Goal: Check status: Check status

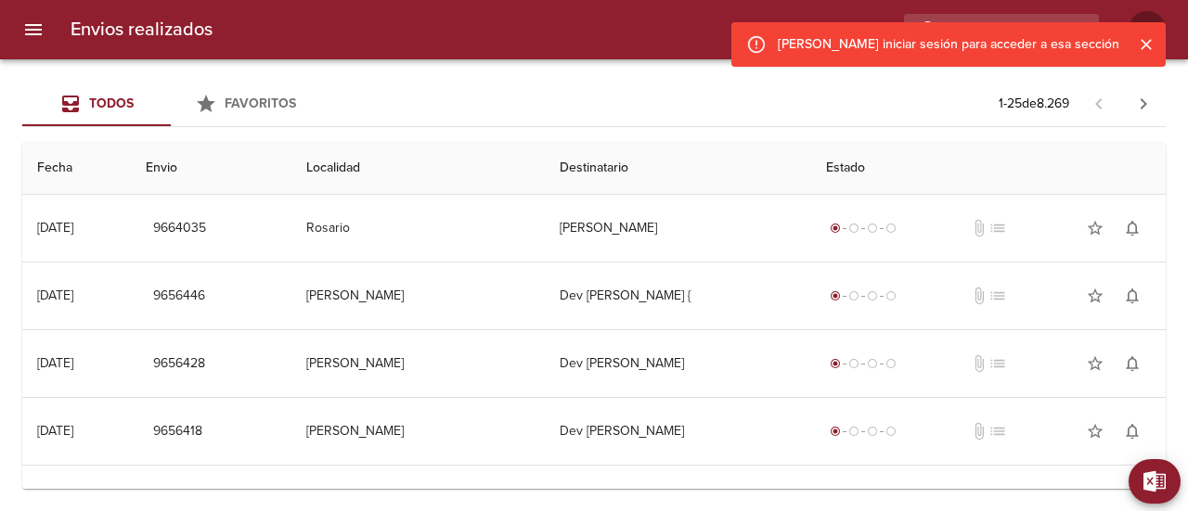
click at [1148, 44] on icon "Cerrar" at bounding box center [1146, 44] width 19 height 19
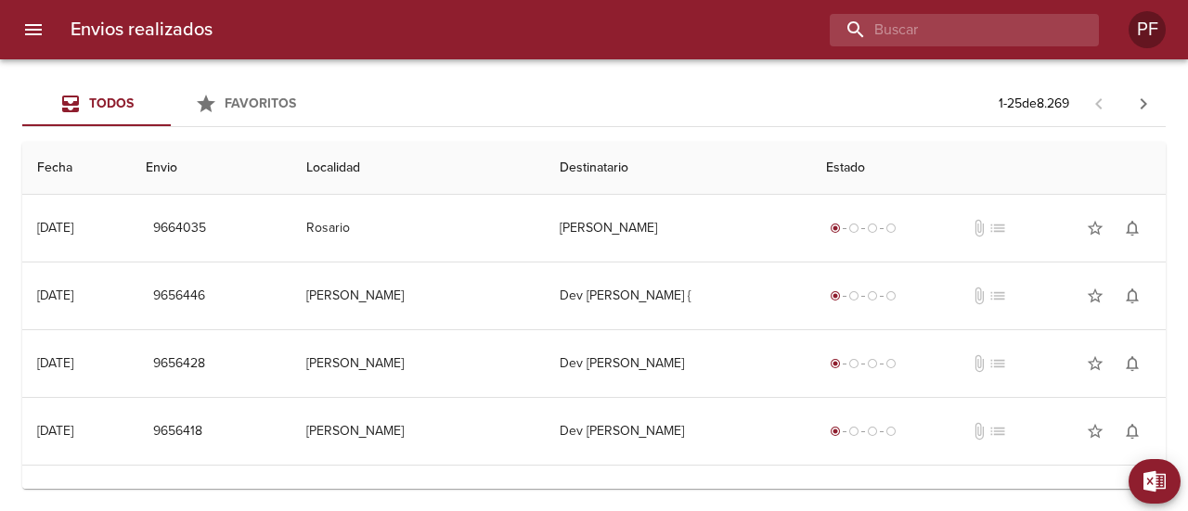
click at [1022, 32] on input "buscar" at bounding box center [949, 30] width 238 height 32
paste input "[PERSON_NAME]"
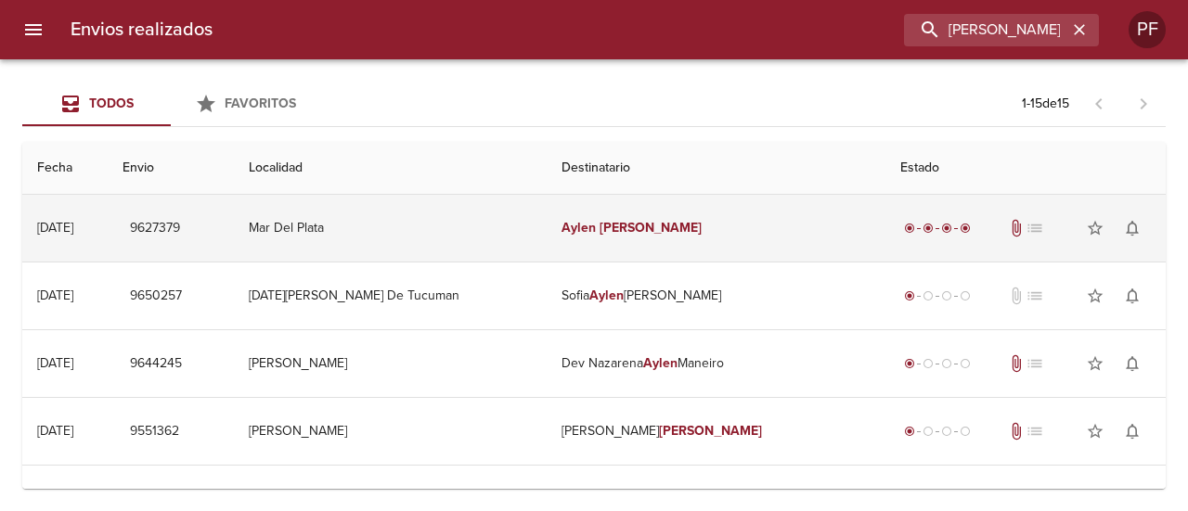
click at [689, 231] on td "[PERSON_NAME]" at bounding box center [716, 228] width 339 height 67
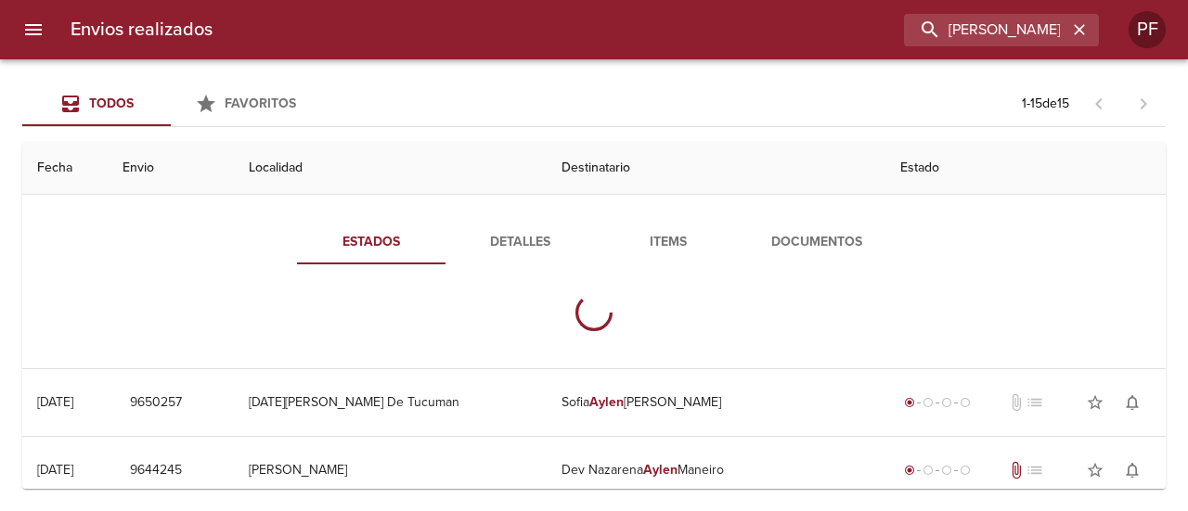
scroll to position [93, 0]
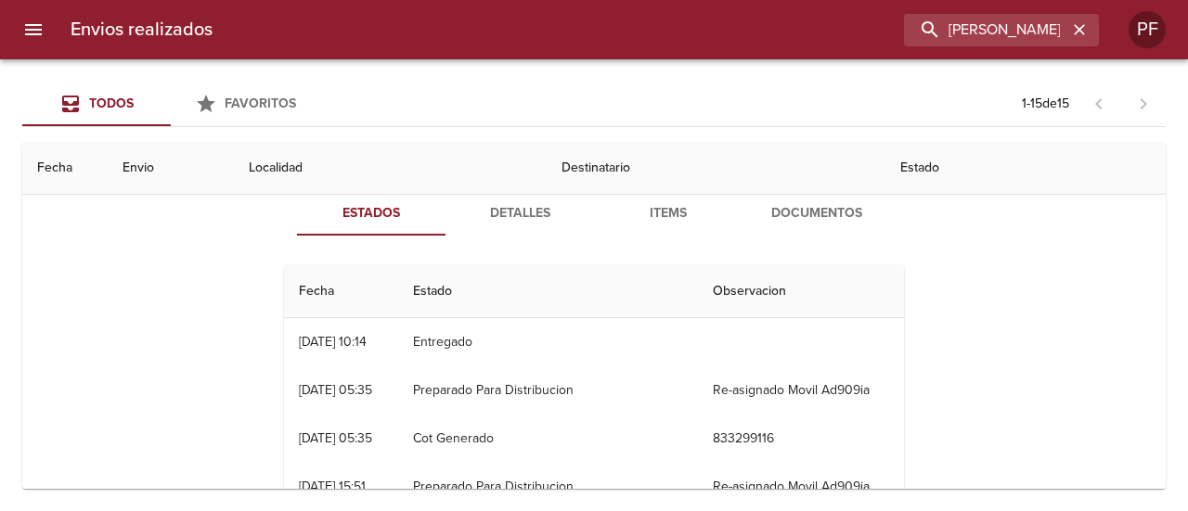
click at [819, 213] on span "Documentos" at bounding box center [817, 213] width 126 height 23
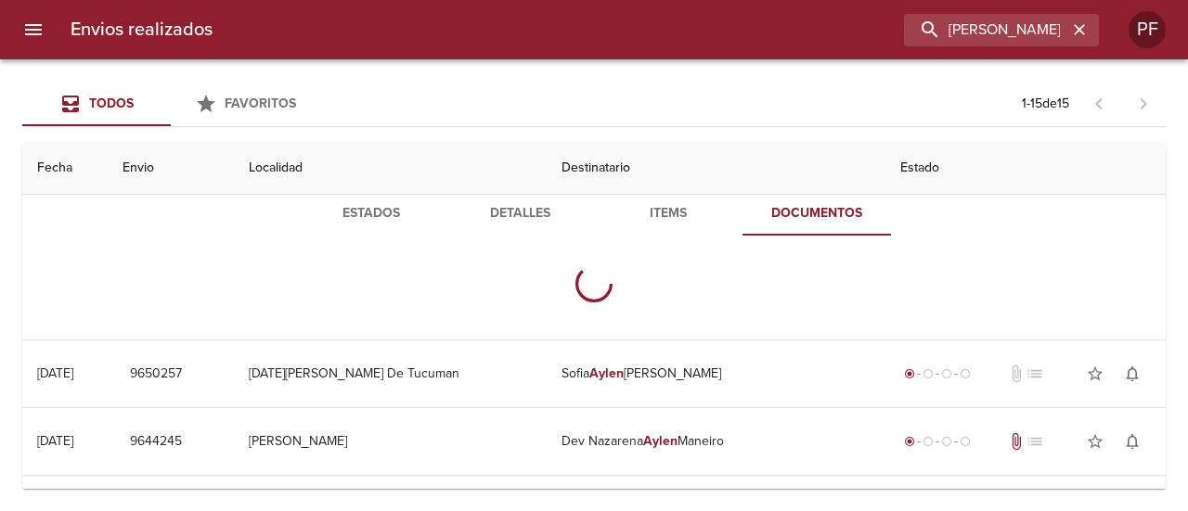
click at [638, 224] on span "Items" at bounding box center [668, 213] width 126 height 23
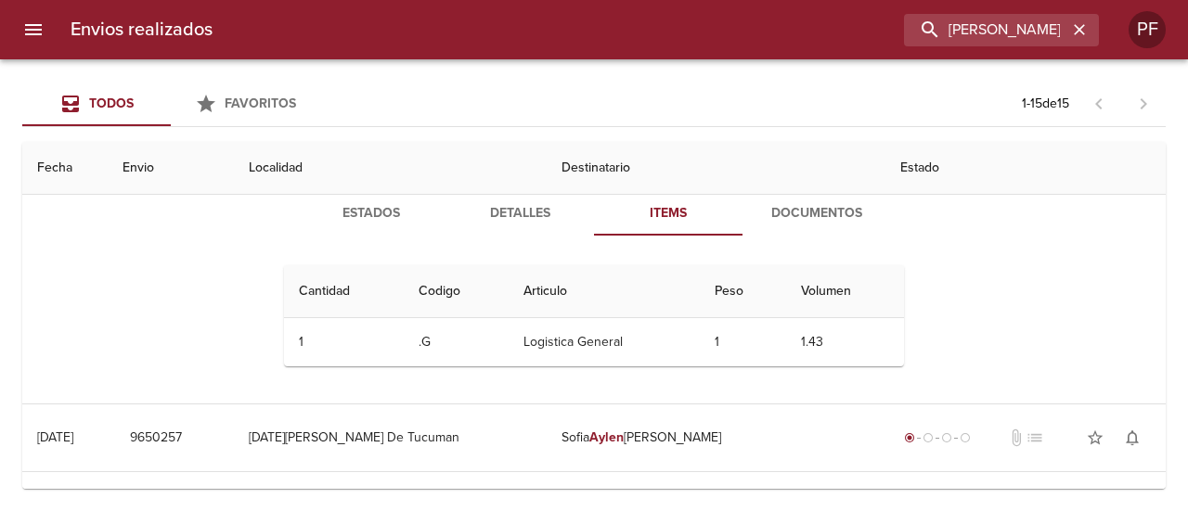
click at [826, 211] on span "Documentos" at bounding box center [817, 213] width 126 height 23
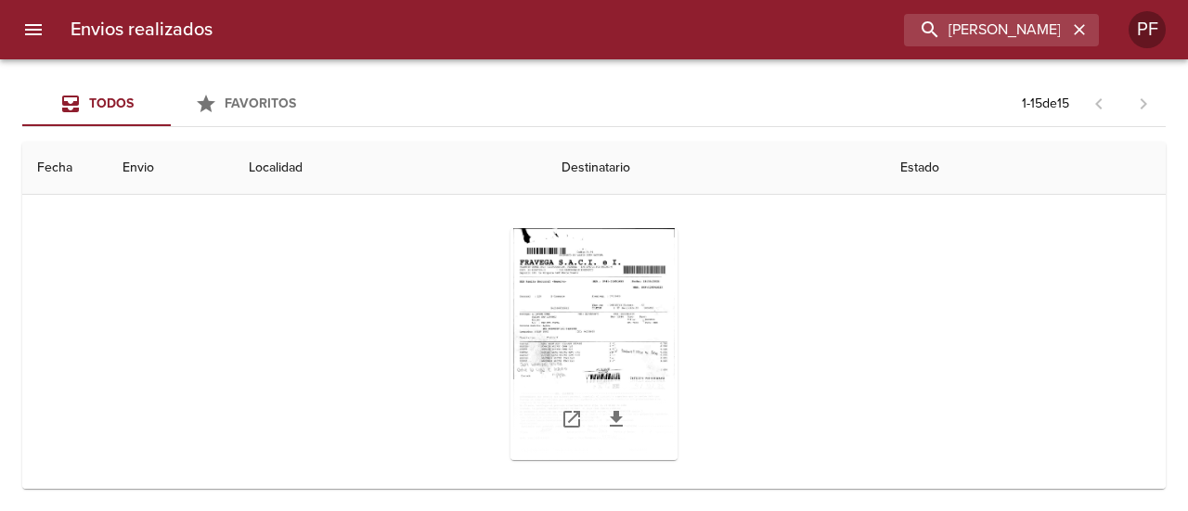
scroll to position [186, 0]
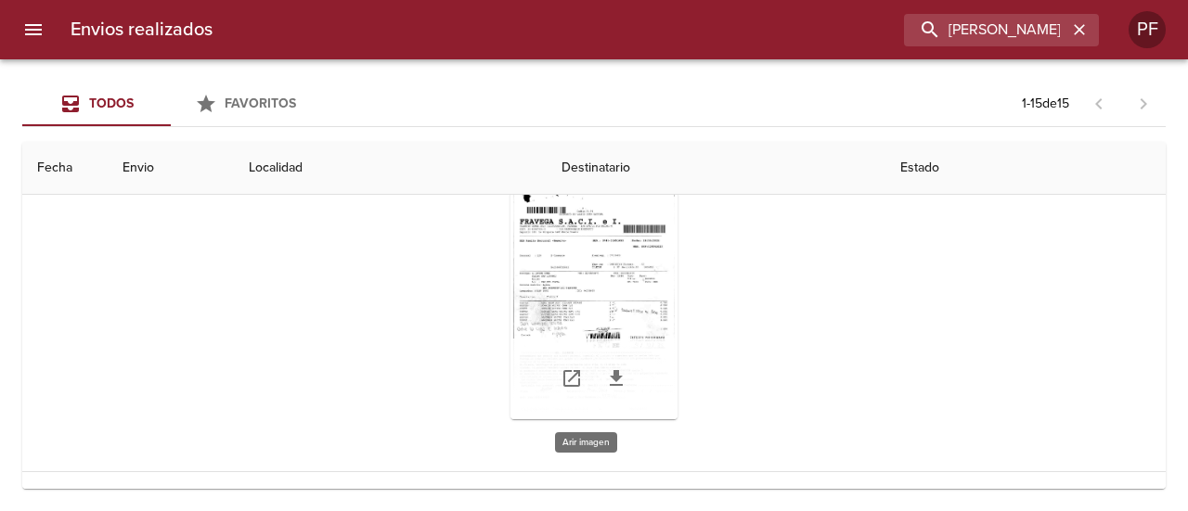
click at [585, 318] on div "Tabla de envíos del cliente" at bounding box center [594, 304] width 167 height 232
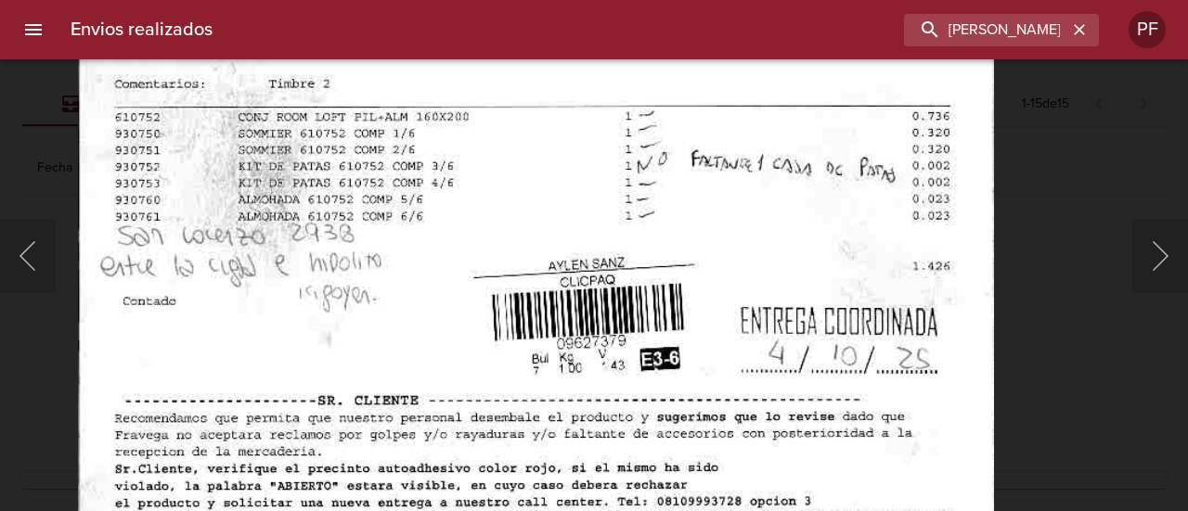
click at [600, 403] on img "Lightbox" at bounding box center [536, 121] width 916 height 1316
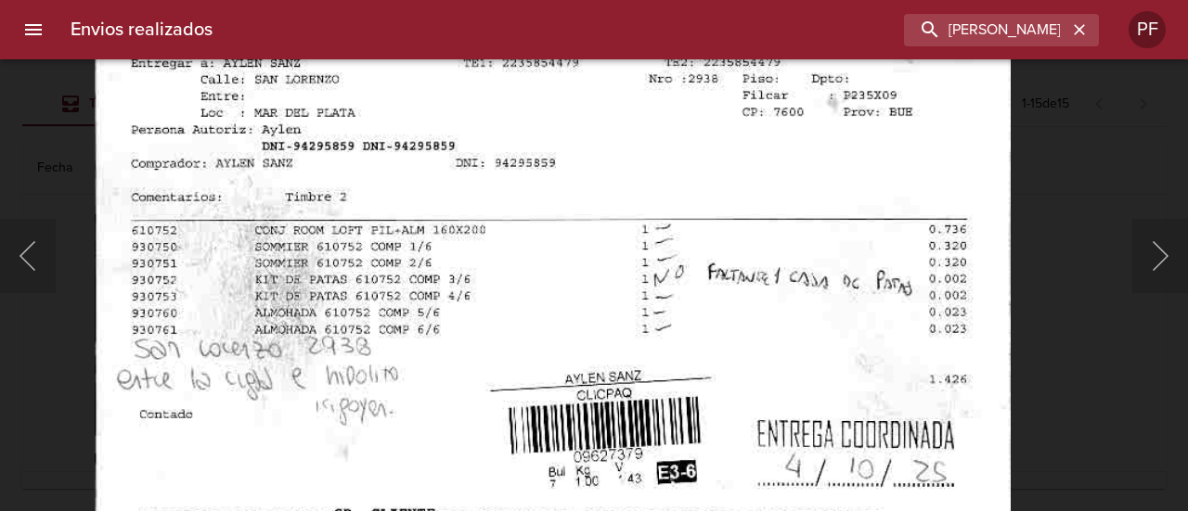
click at [613, 261] on img "Lightbox" at bounding box center [553, 234] width 916 height 1316
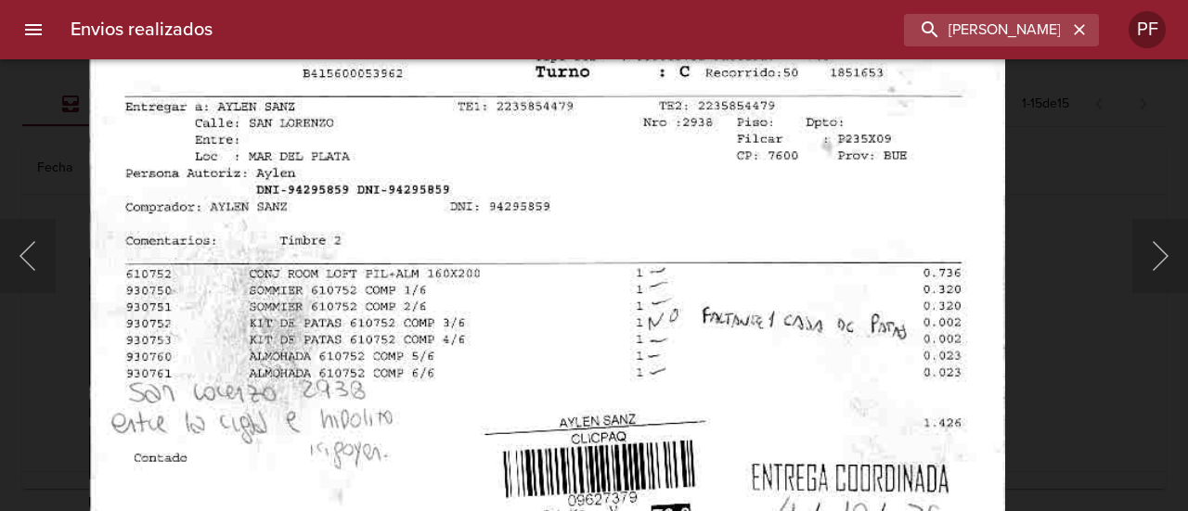
click at [568, 249] on img "Lightbox" at bounding box center [547, 277] width 916 height 1316
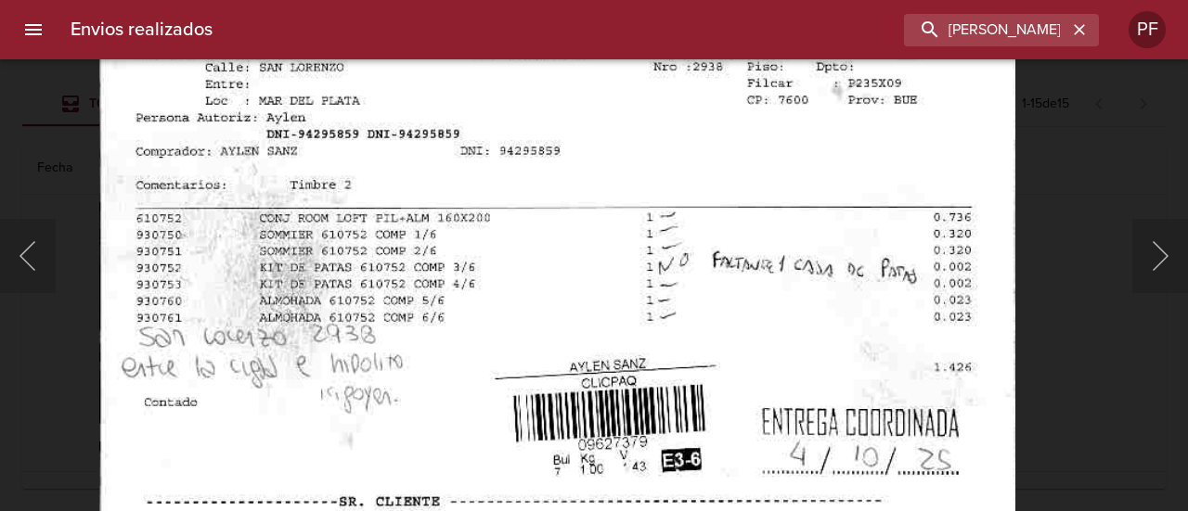
click at [680, 318] on img "Lightbox" at bounding box center [557, 222] width 916 height 1316
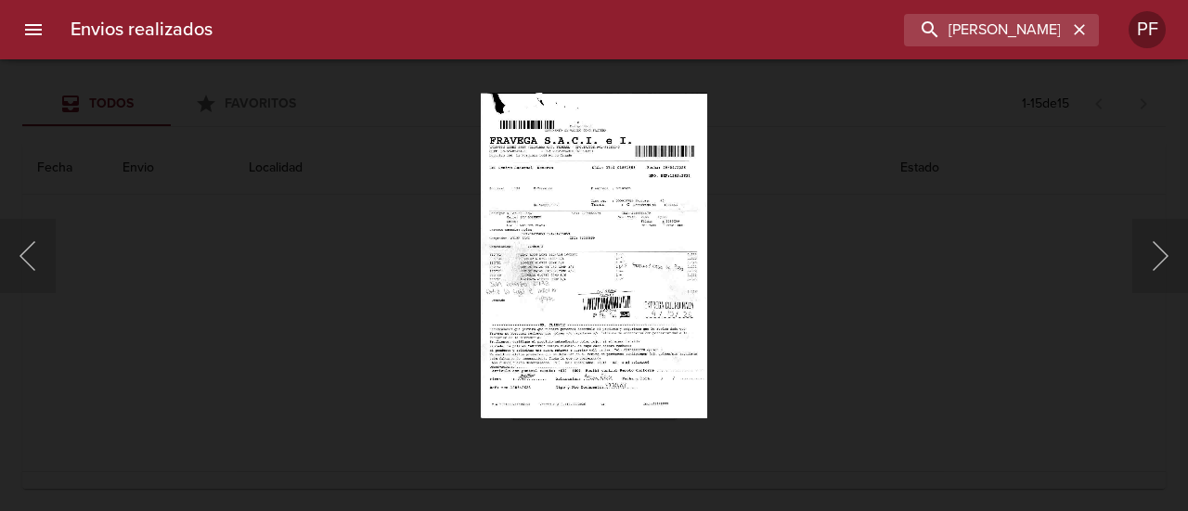
click at [403, 336] on div "Lightbox" at bounding box center [594, 255] width 1188 height 511
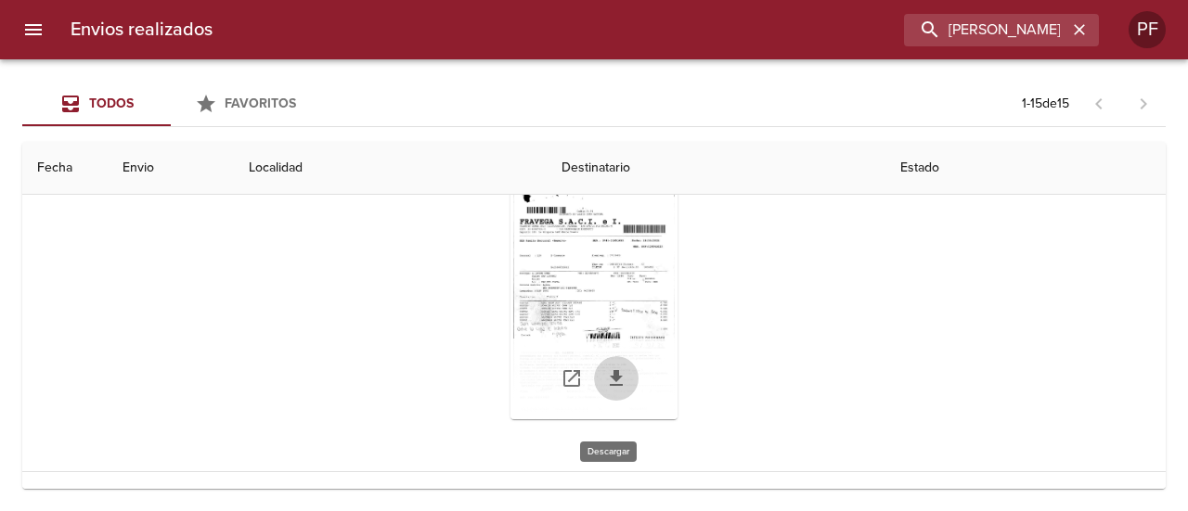
click at [614, 373] on icon "Tabla de envíos del cliente" at bounding box center [616, 379] width 22 height 22
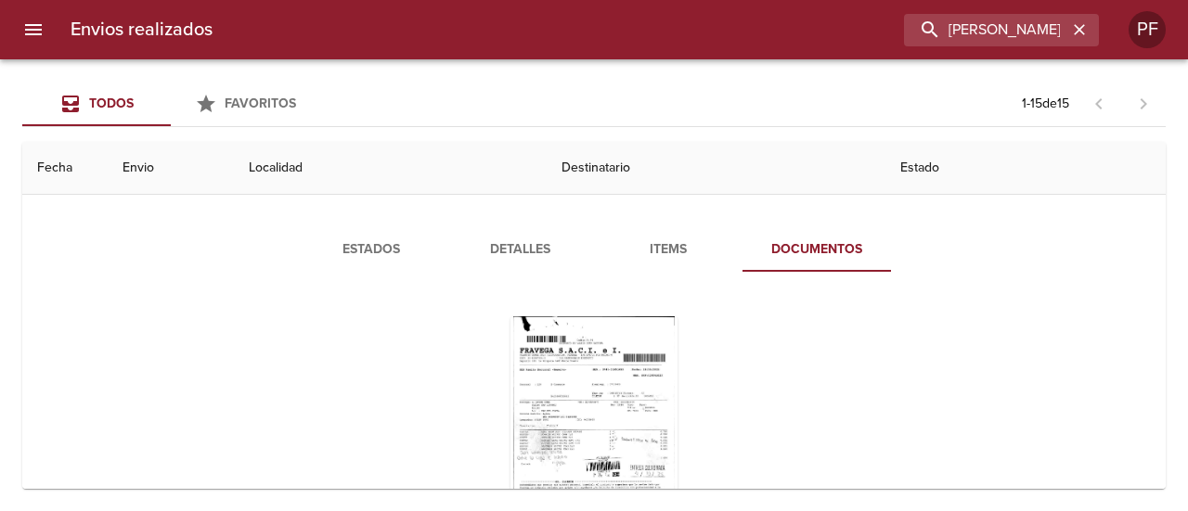
scroll to position [0, 0]
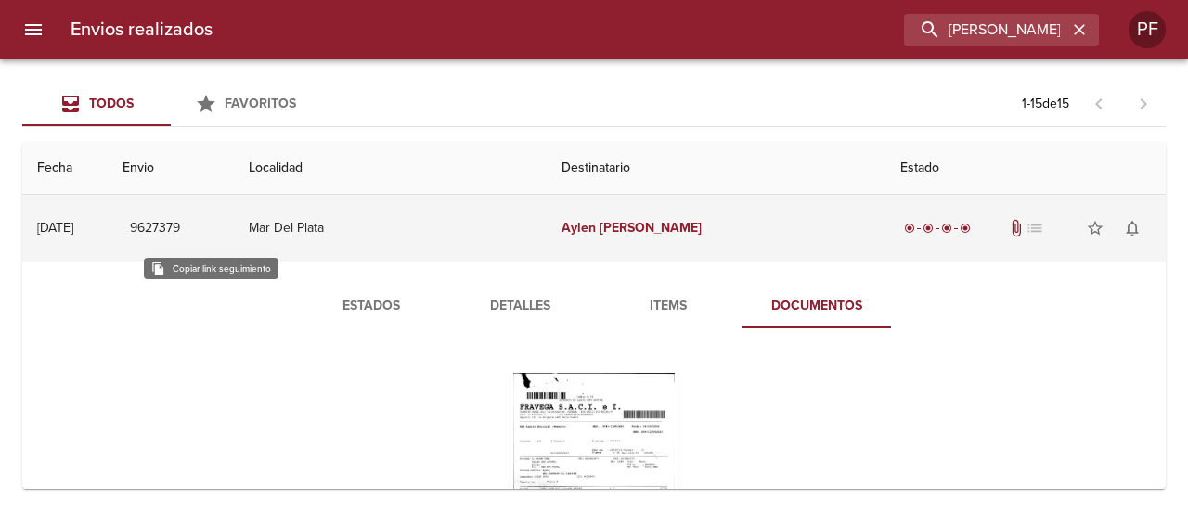
click at [180, 231] on span "9627379" at bounding box center [155, 228] width 50 height 23
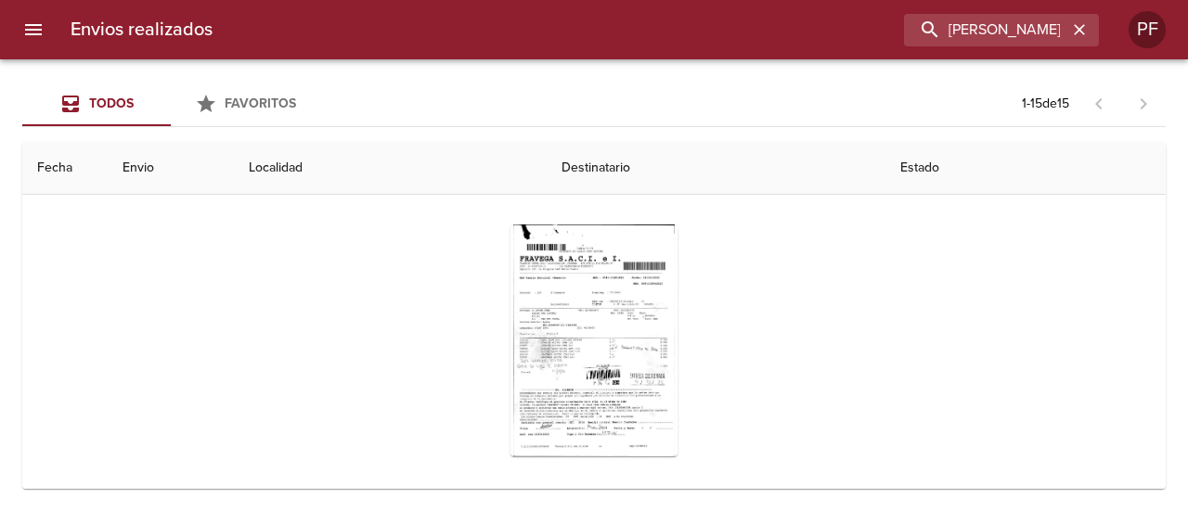
scroll to position [93, 0]
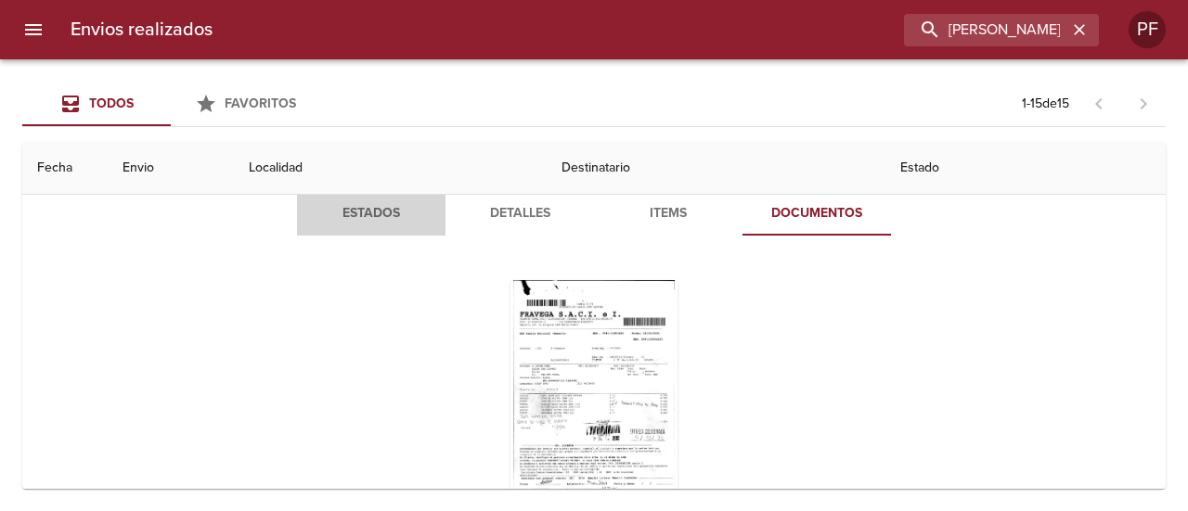
click at [379, 209] on span "Estados" at bounding box center [371, 213] width 126 height 23
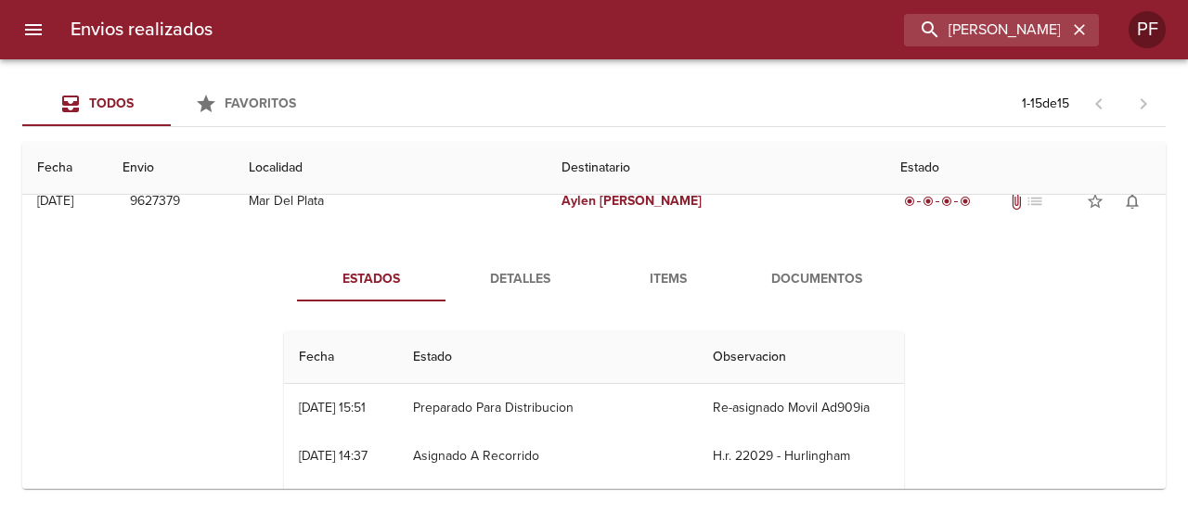
scroll to position [0, 0]
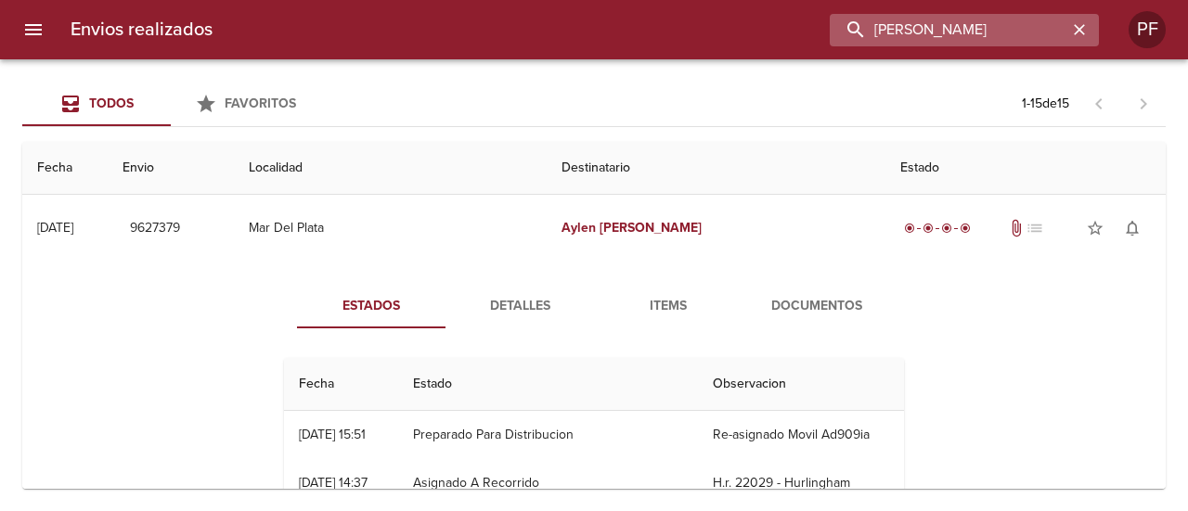
click at [956, 18] on input "[PERSON_NAME]" at bounding box center [949, 30] width 238 height 32
paste input "[PERSON_NAME]"
type input "[PERSON_NAME]"
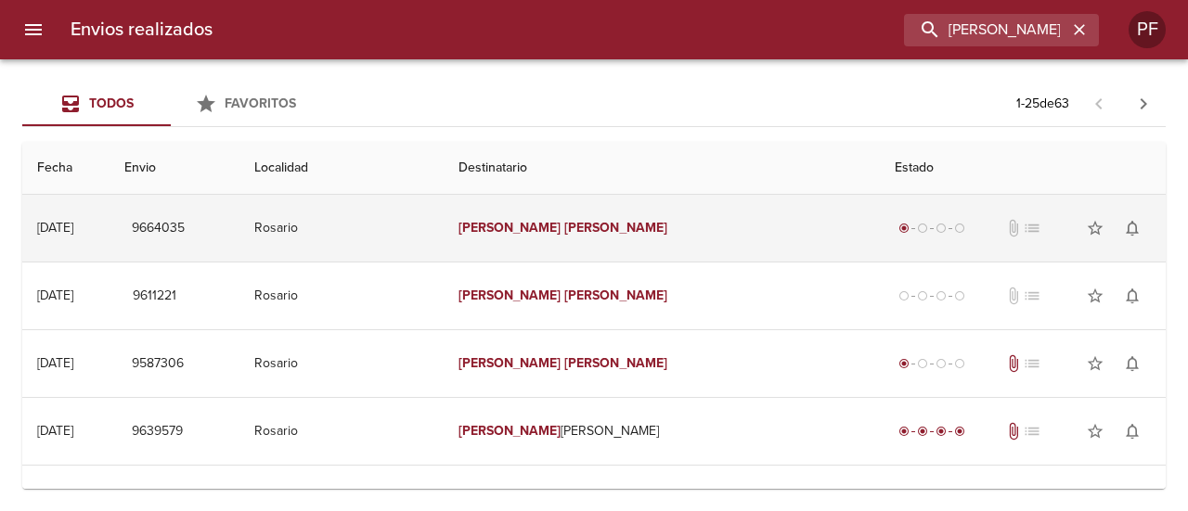
click at [670, 221] on td "[PERSON_NAME]" at bounding box center [662, 228] width 436 height 67
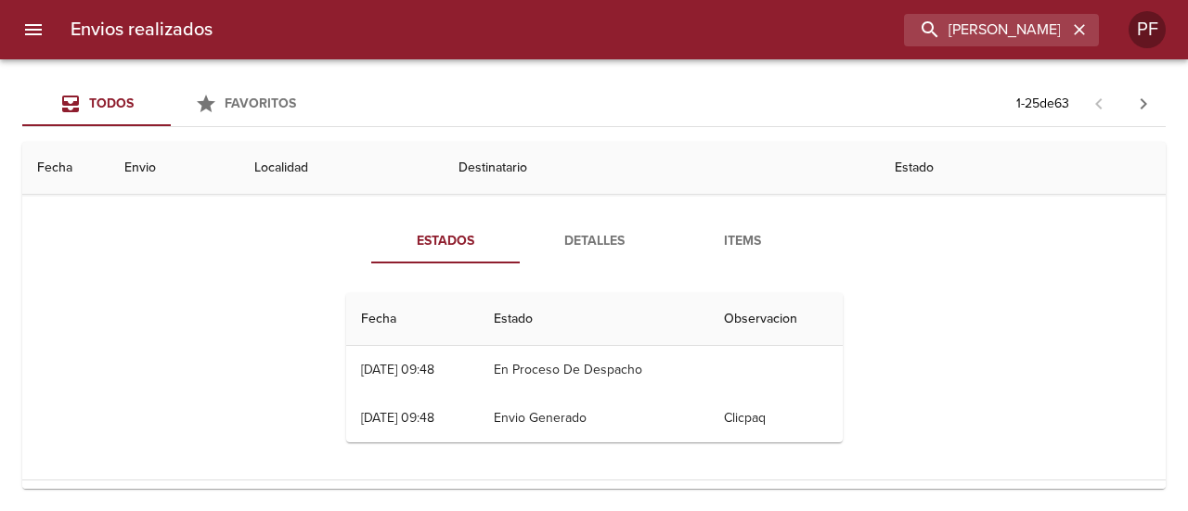
scroll to position [93, 0]
